Goal: Information Seeking & Learning: Learn about a topic

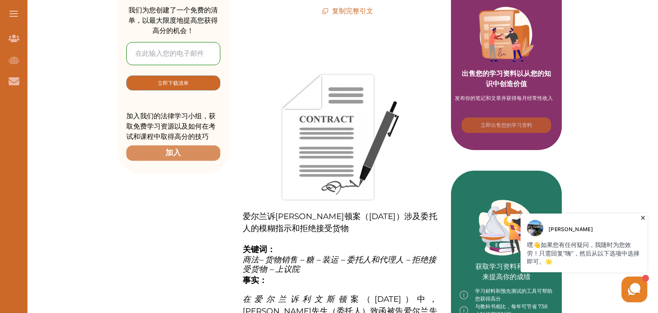
scroll to position [43, 0]
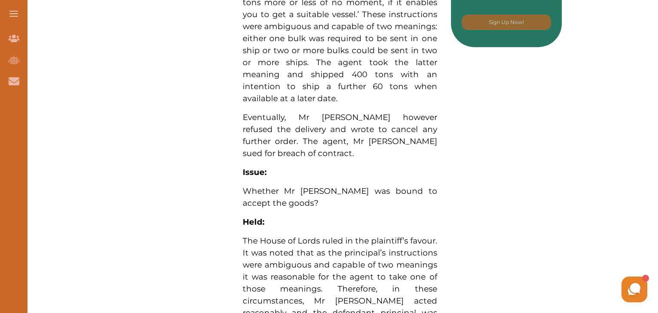
scroll to position [570, 0]
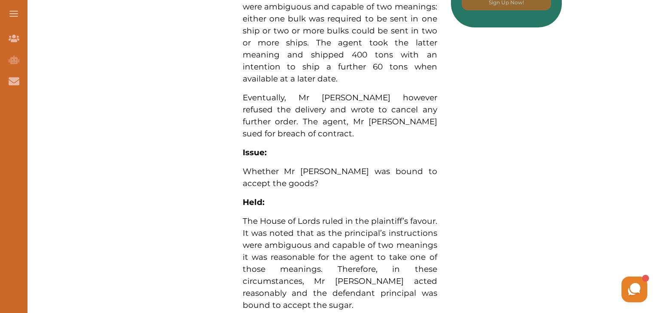
drag, startPoint x: 242, startPoint y: 208, endPoint x: 313, endPoint y: 224, distance: 72.8
click at [313, 224] on span "The House of Lords ruled in the plaintiff’s favour. It was noted that as the pr…" at bounding box center [339, 263] width 194 height 94
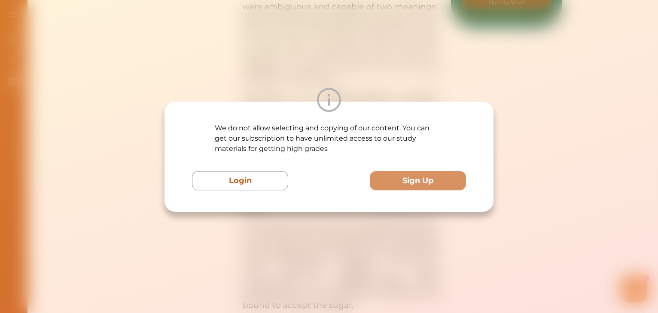
click at [356, 76] on div "We do not allow selecting and copying of our content. You can get our subscript…" at bounding box center [329, 156] width 658 height 313
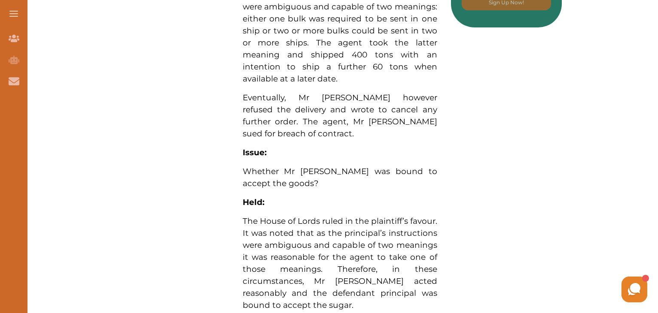
drag, startPoint x: 284, startPoint y: 274, endPoint x: 232, endPoint y: 274, distance: 52.4
click at [232, 274] on div "Ireland v [GEOGRAPHIC_DATA] (1872) concerns the principal's ambiguous instructi…" at bounding box center [340, 10] width 222 height 784
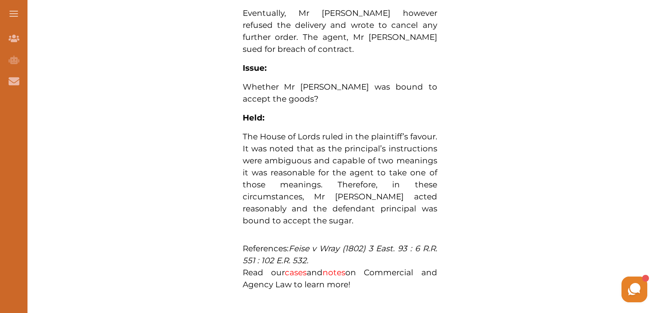
scroll to position [656, 0]
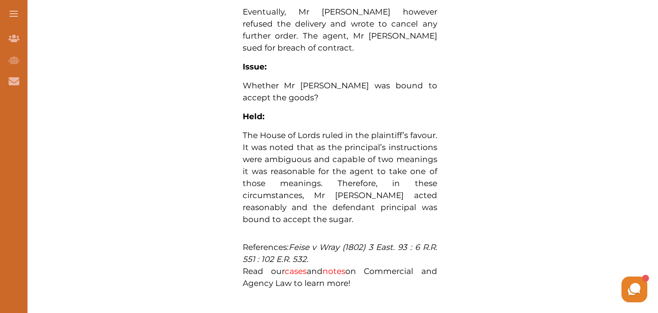
click at [295, 267] on link "cases" at bounding box center [296, 272] width 22 height 10
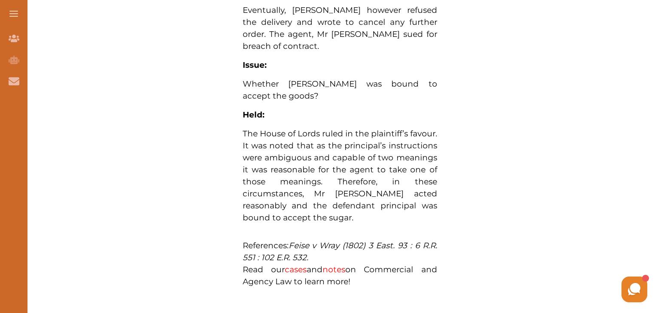
scroll to position [687, 0]
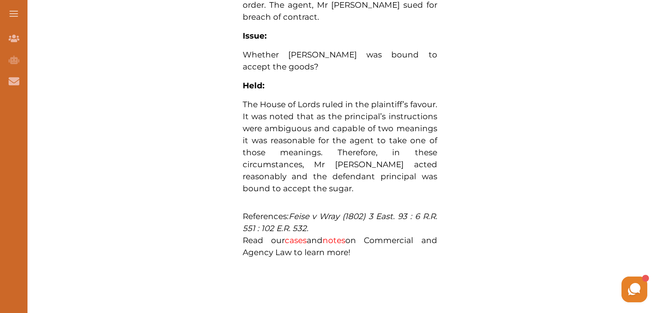
drag, startPoint x: 235, startPoint y: 88, endPoint x: 426, endPoint y: 105, distance: 191.7
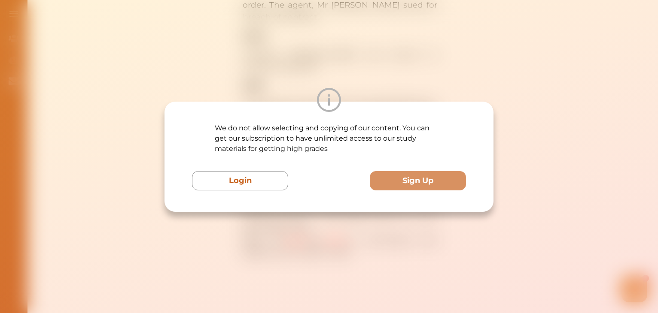
click at [443, 120] on div "We do not allow selecting and copying of our content. You can get our subscript…" at bounding box center [328, 157] width 329 height 110
click at [459, 76] on div "We do not allow selecting and copying of our content. You can get our subscript…" at bounding box center [329, 156] width 658 height 313
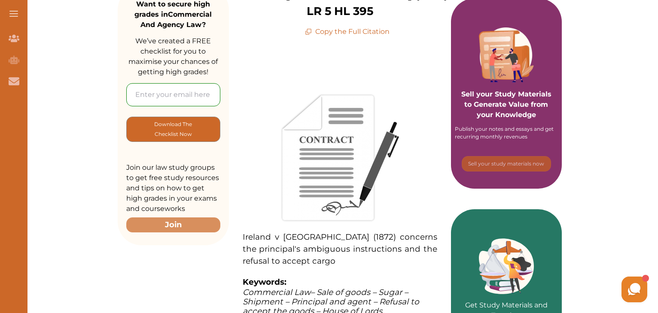
scroll to position [129, 0]
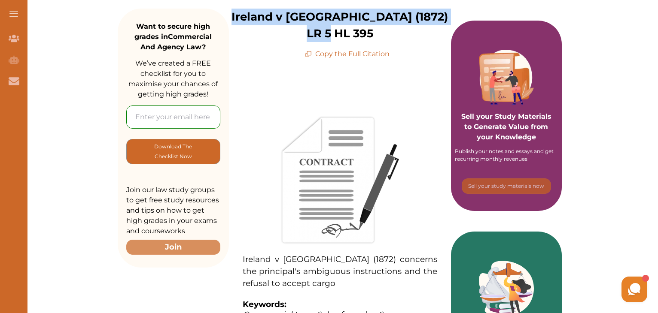
drag, startPoint x: 240, startPoint y: 18, endPoint x: 360, endPoint y: 31, distance: 120.5
click at [360, 31] on p "Ireland v [GEOGRAPHIC_DATA] (1872) LR 5 HL 395" at bounding box center [340, 25] width 222 height 33
copy p "Ireland v [GEOGRAPHIC_DATA] (1872) LR 5 HL 395"
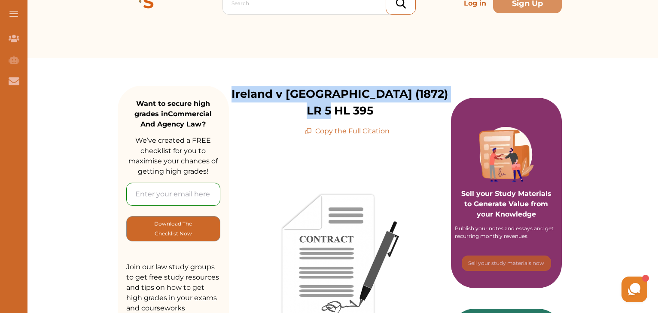
scroll to position [0, 0]
